Goal: Information Seeking & Learning: Learn about a topic

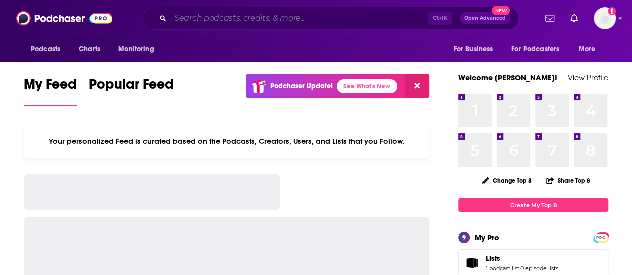
click at [276, 21] on input "Search podcasts, credits, & more..." at bounding box center [299, 18] width 258 height 16
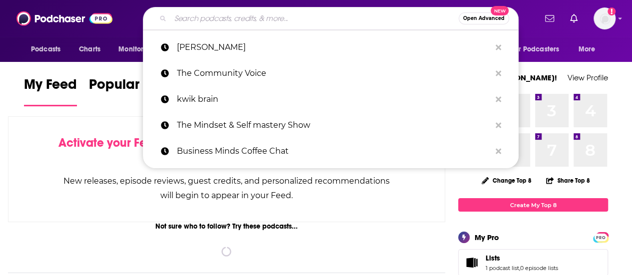
paste input "Imperfect Love through"
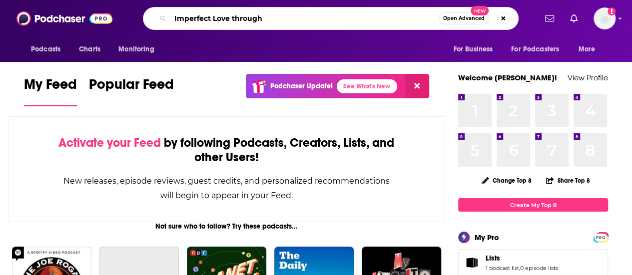
click at [276, 21] on input "Imperfect Love through" at bounding box center [304, 18] width 268 height 16
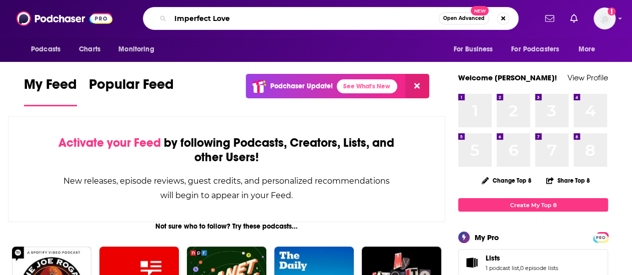
type input "Imperfect Love"
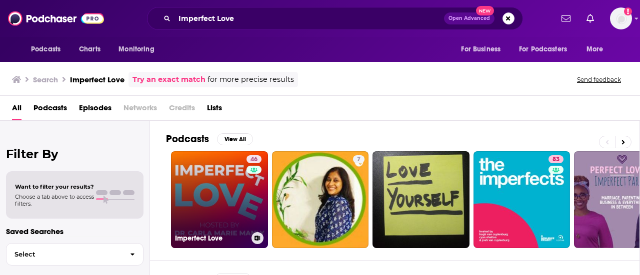
click at [220, 203] on link "46 Imperfect Love" at bounding box center [219, 199] width 97 height 97
